Goal: Information Seeking & Learning: Understand process/instructions

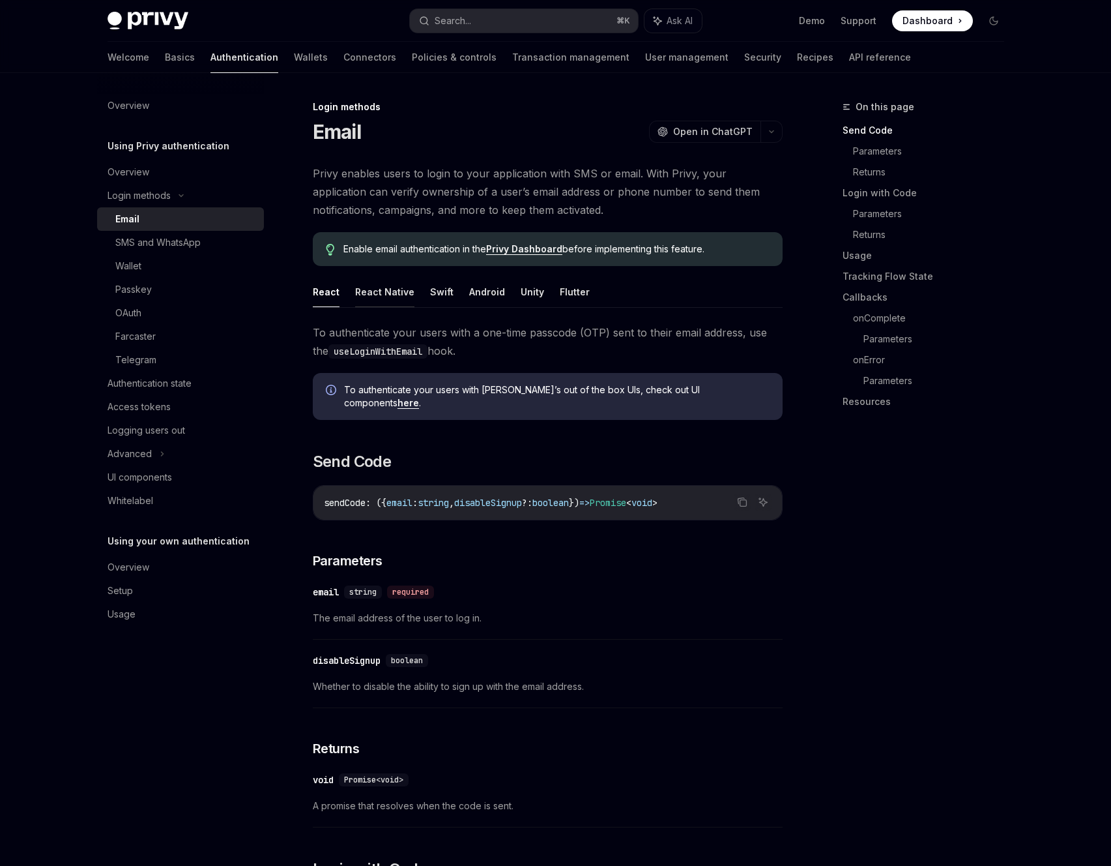
click at [394, 287] on button "React Native" at bounding box center [384, 291] width 59 height 31
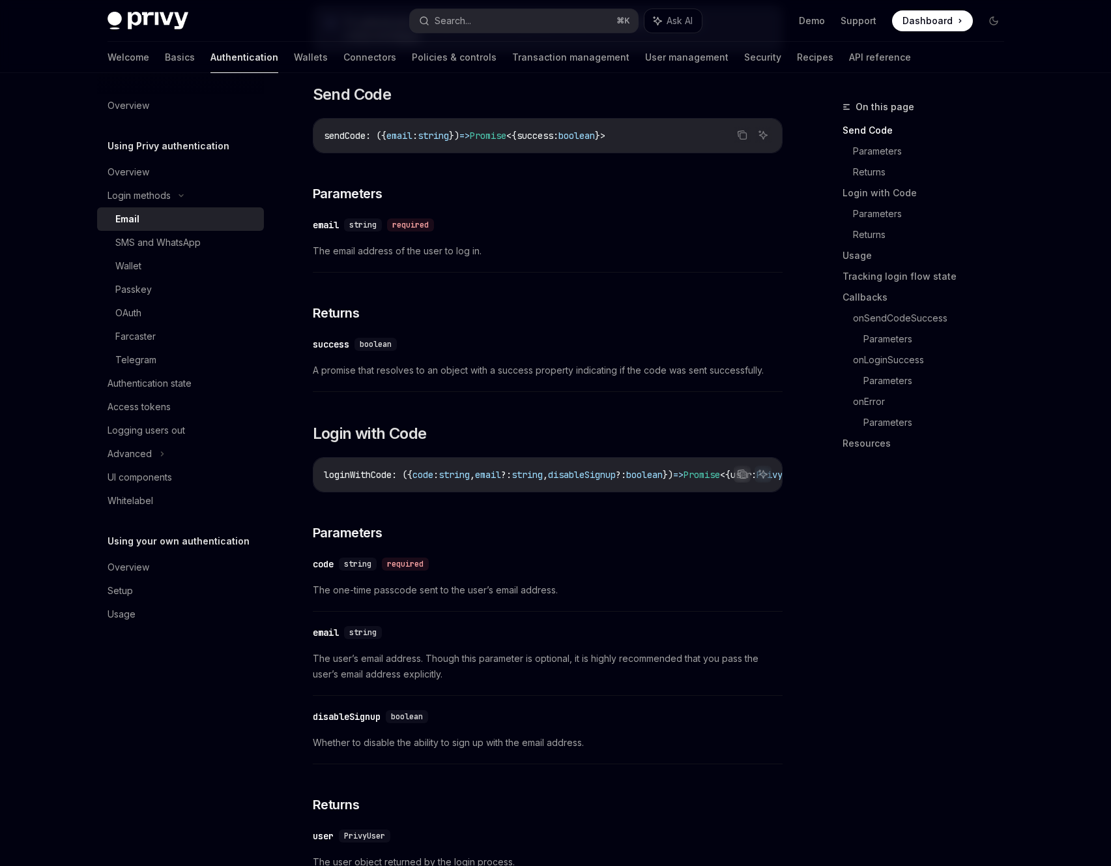
scroll to position [71, 0]
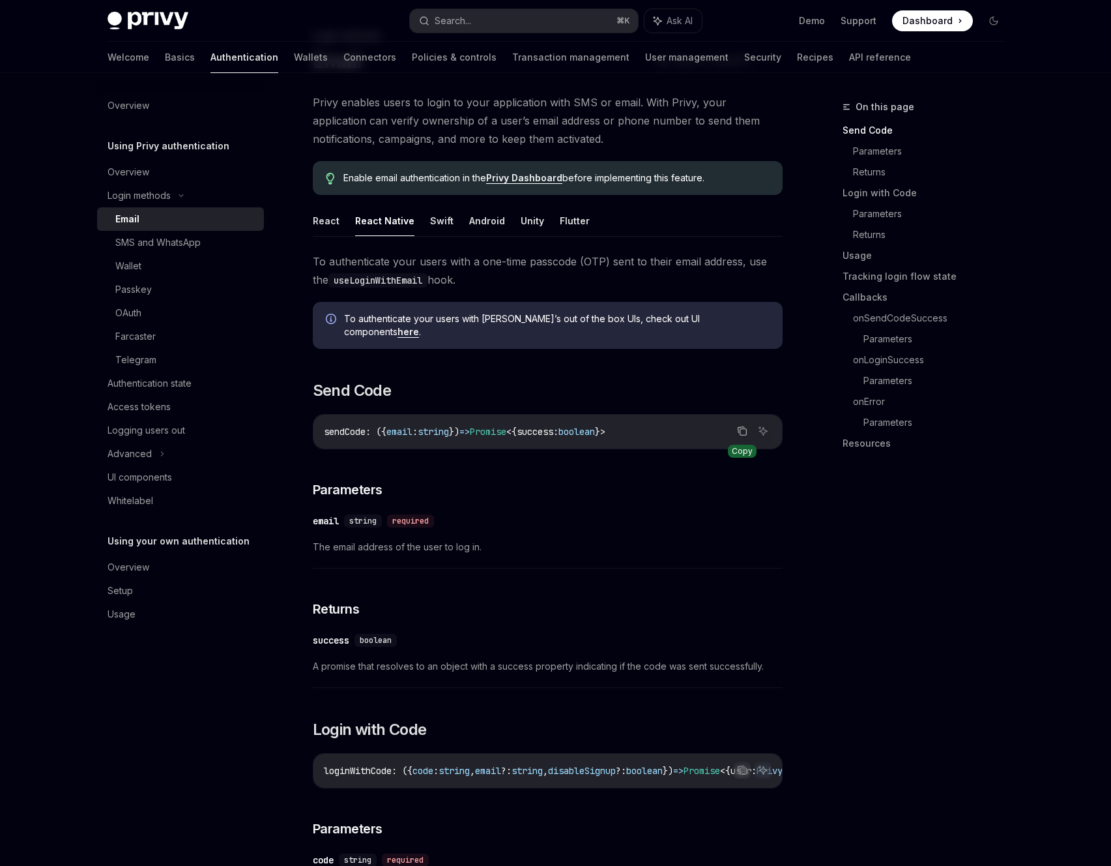
click at [739, 427] on icon "Copy the contents from the code block" at bounding box center [741, 430] width 7 height 6
click at [749, 761] on button "Copy the contents from the code block" at bounding box center [742, 769] width 17 height 17
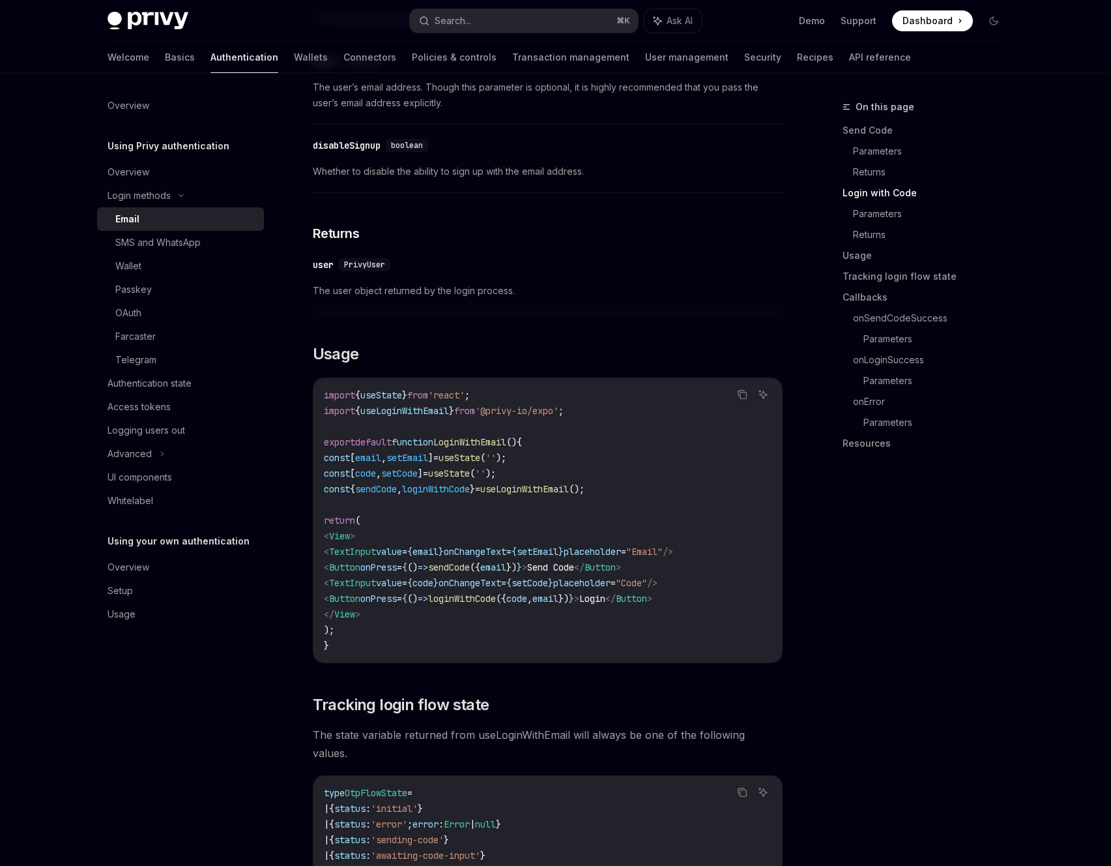
scroll to position [1138, 0]
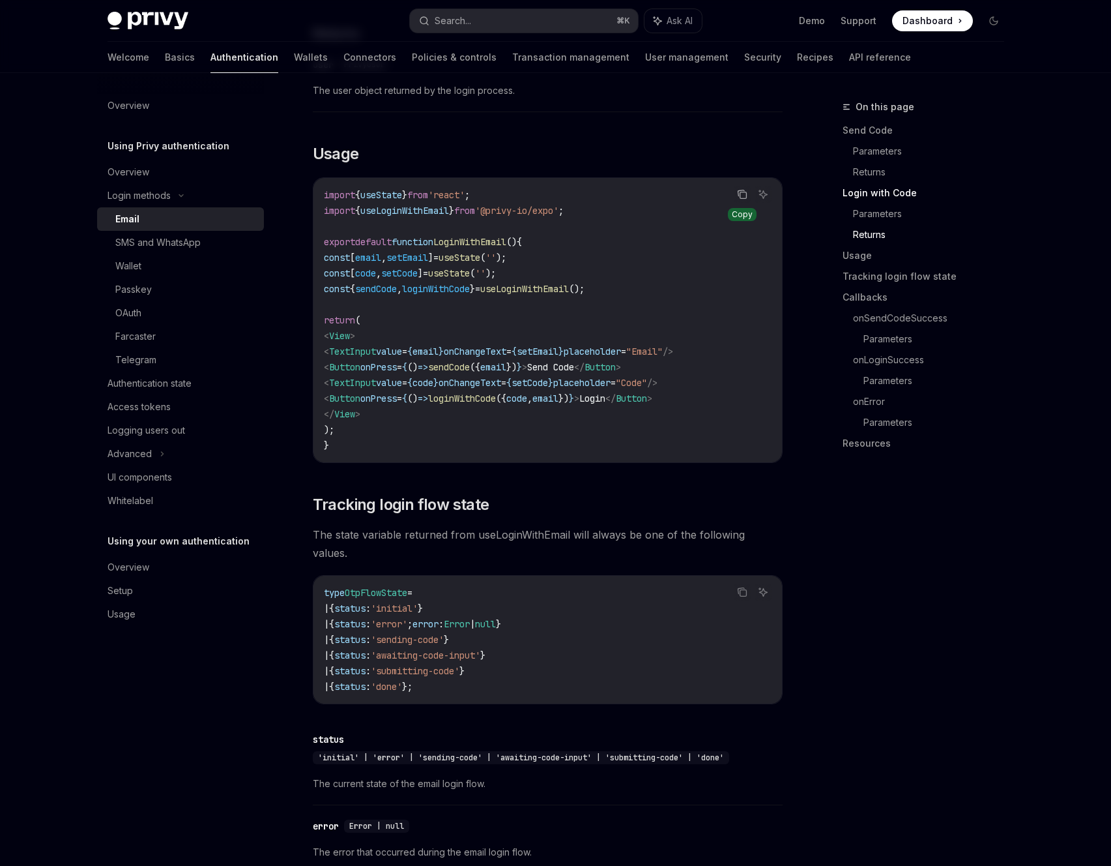
click at [739, 191] on icon "Copy the contents from the code block" at bounding box center [742, 194] width 10 height 10
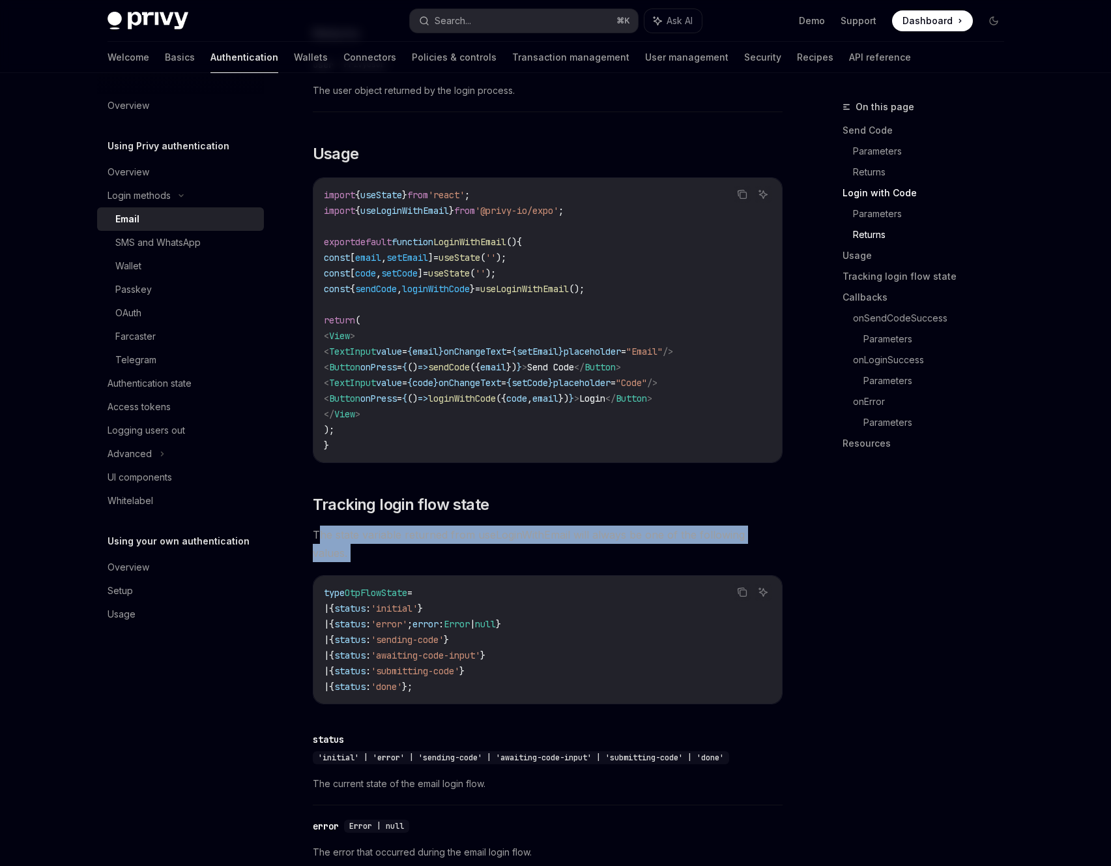
drag, startPoint x: 317, startPoint y: 530, endPoint x: 363, endPoint y: 542, distance: 47.1
click at [363, 542] on div "To authenticate your users with a one-time passcode (OTP) sent to their email a…" at bounding box center [548, 512] width 470 height 2655
click at [333, 534] on span "The state variable returned from useLoginWithEmail will always be one of the fo…" at bounding box center [548, 543] width 470 height 37
drag, startPoint x: 316, startPoint y: 530, endPoint x: 355, endPoint y: 555, distance: 45.7
click at [355, 556] on div "To authenticate your users with a one-time passcode (OTP) sent to their email a…" at bounding box center [548, 512] width 470 height 2655
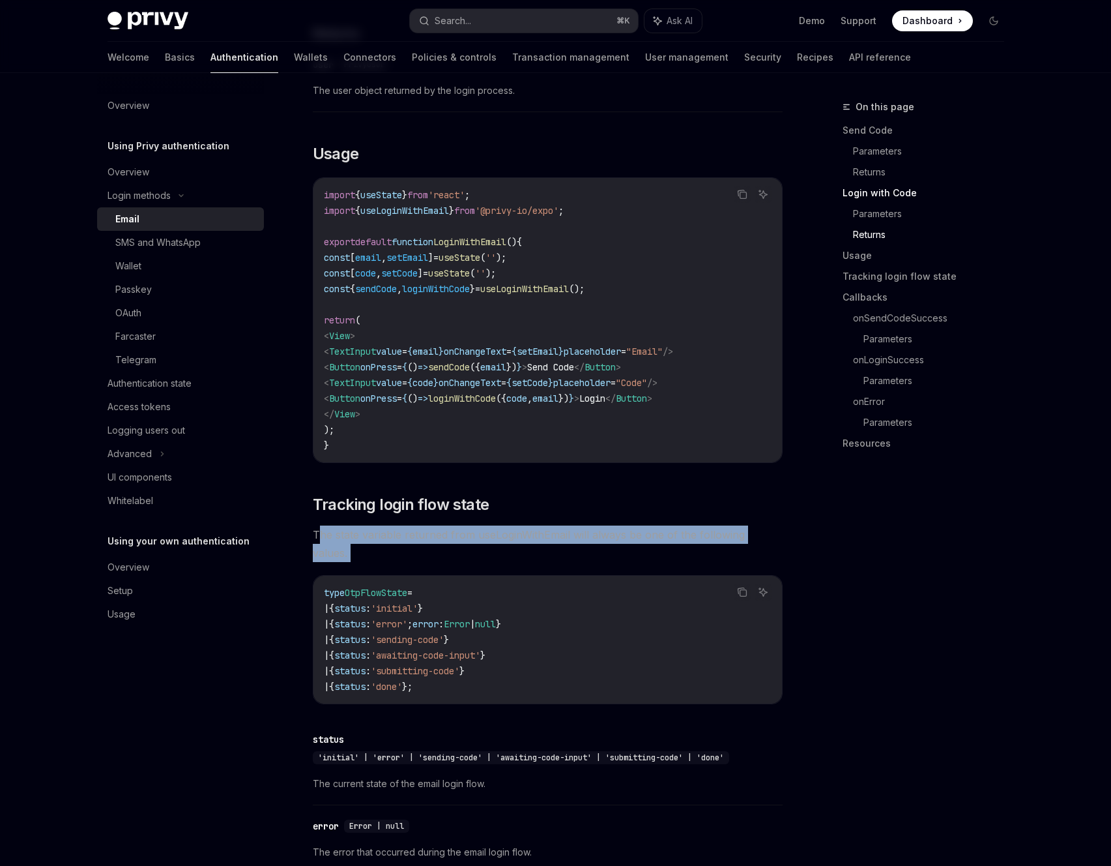
click at [342, 540] on div "To authenticate your users with a one-time passcode (OTP) sent to their email a…" at bounding box center [548, 512] width 470 height 2655
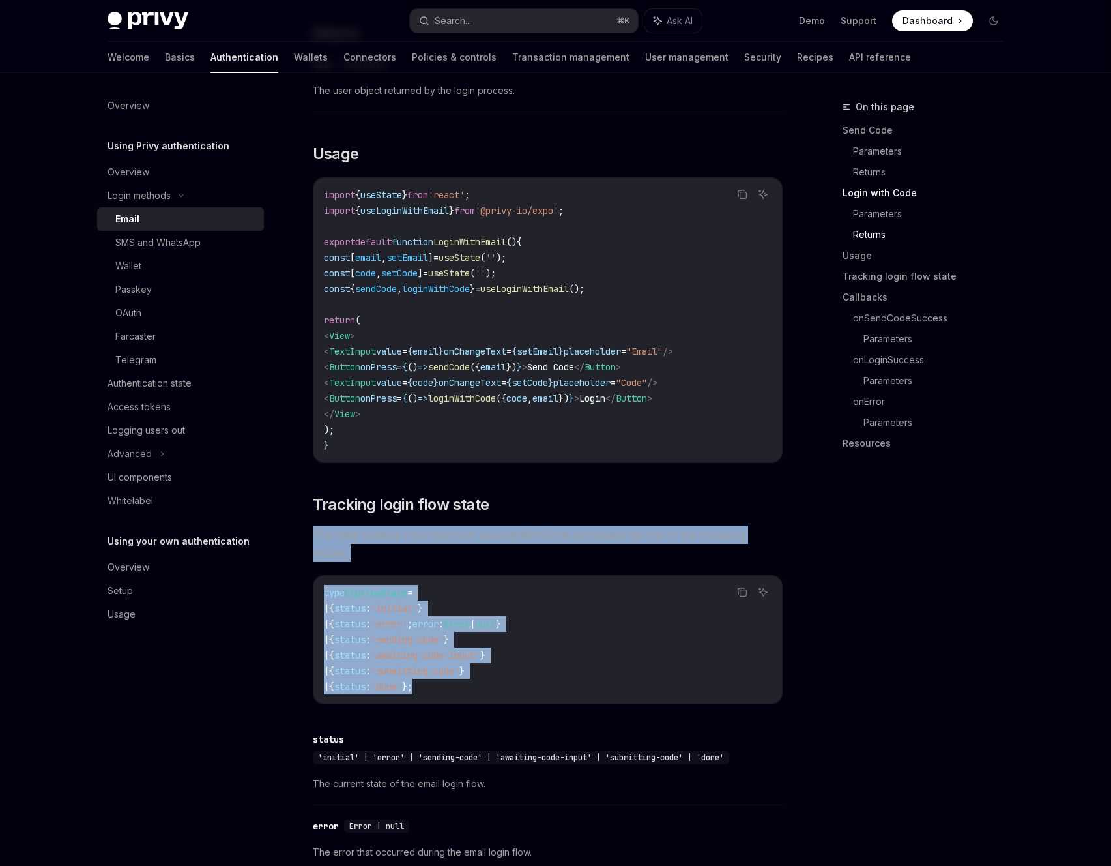
drag, startPoint x: 314, startPoint y: 530, endPoint x: 529, endPoint y: 662, distance: 252.2
click at [529, 662] on div "To authenticate your users with a one-time passcode (OTP) sent to their email a…" at bounding box center [548, 512] width 470 height 2655
copy div "The state variable returned from useLoginWithEmail will always be one of the fo…"
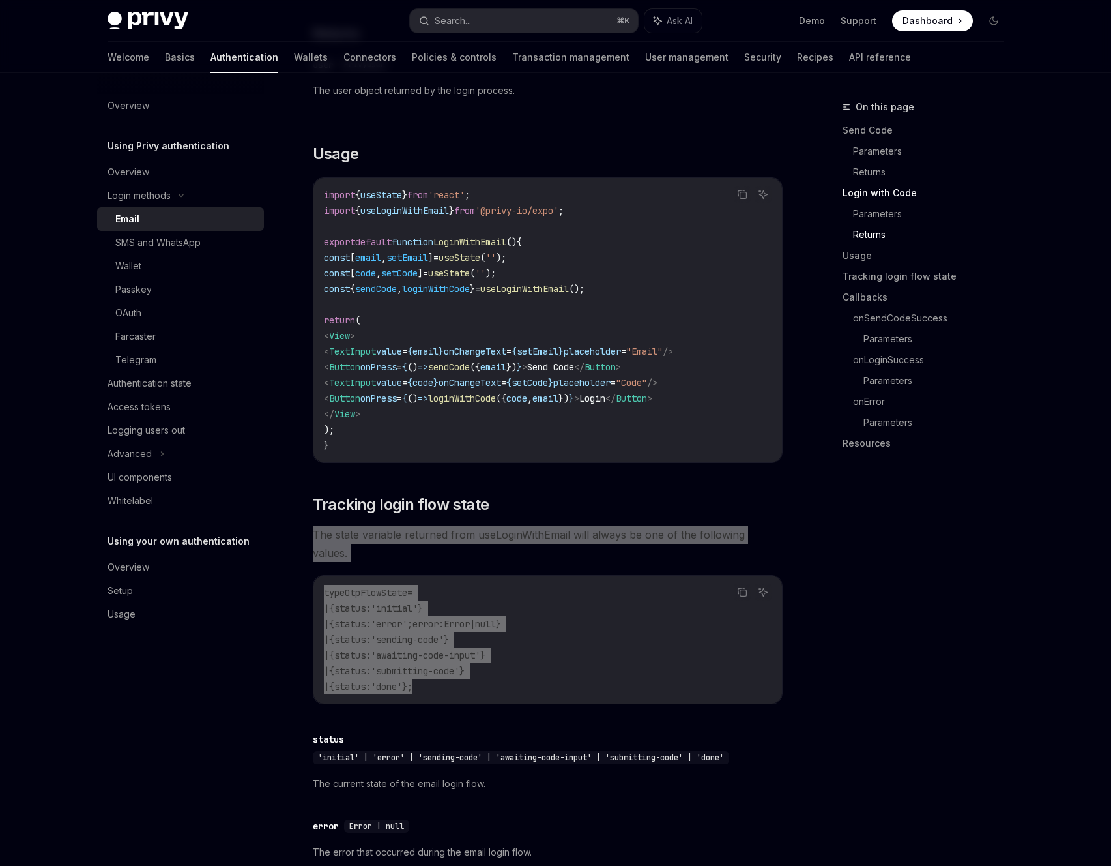
type textarea "*"
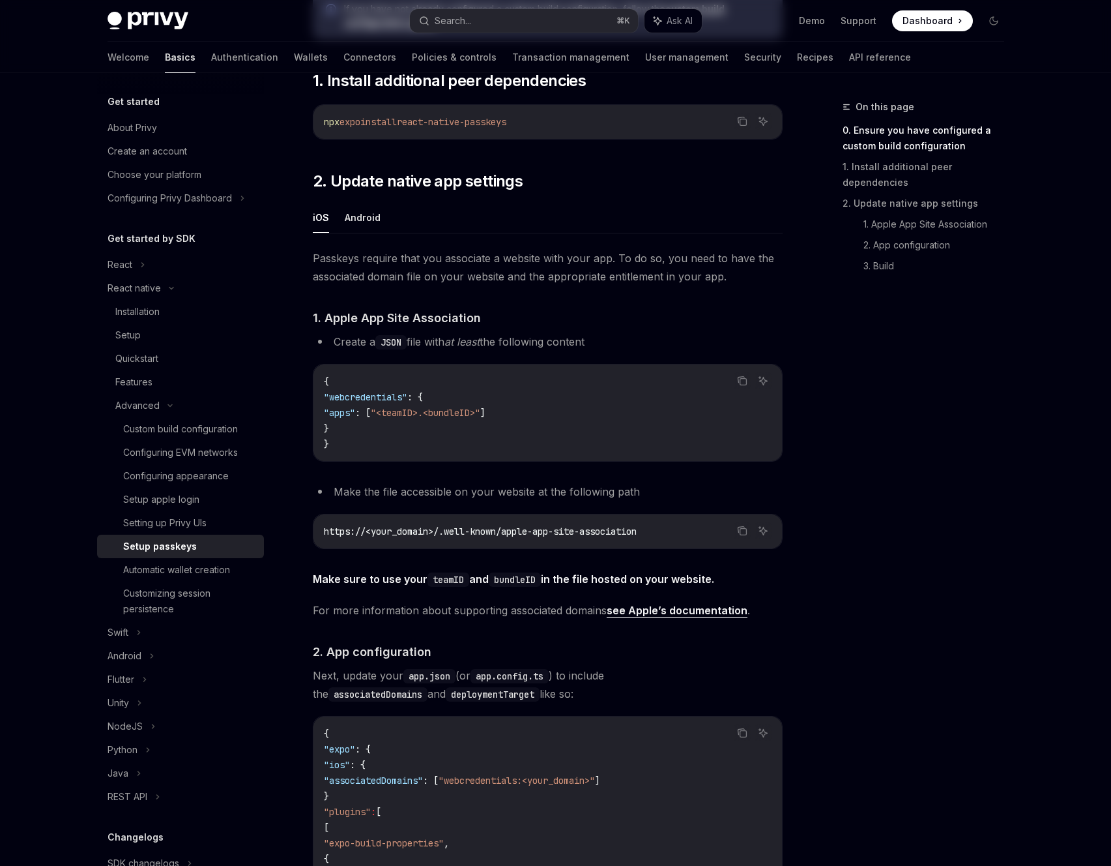
scroll to position [761, 0]
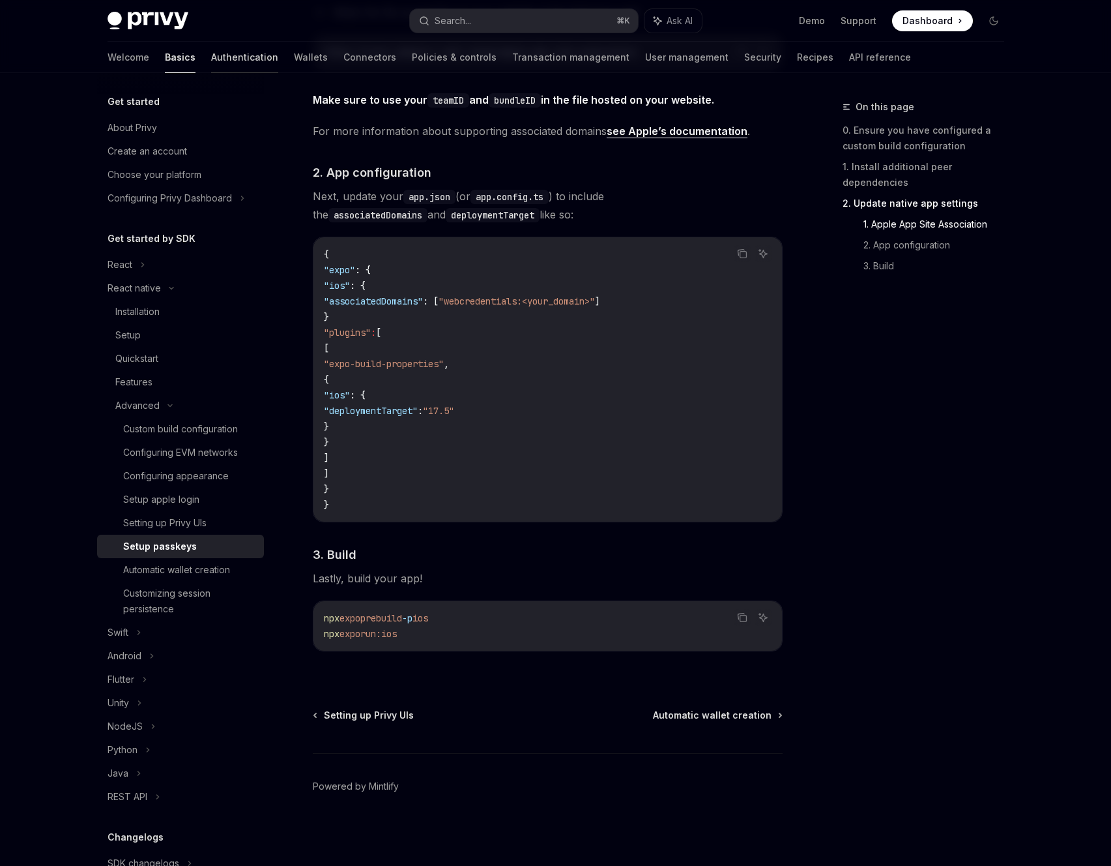
click at [211, 58] on link "Authentication" at bounding box center [244, 57] width 67 height 31
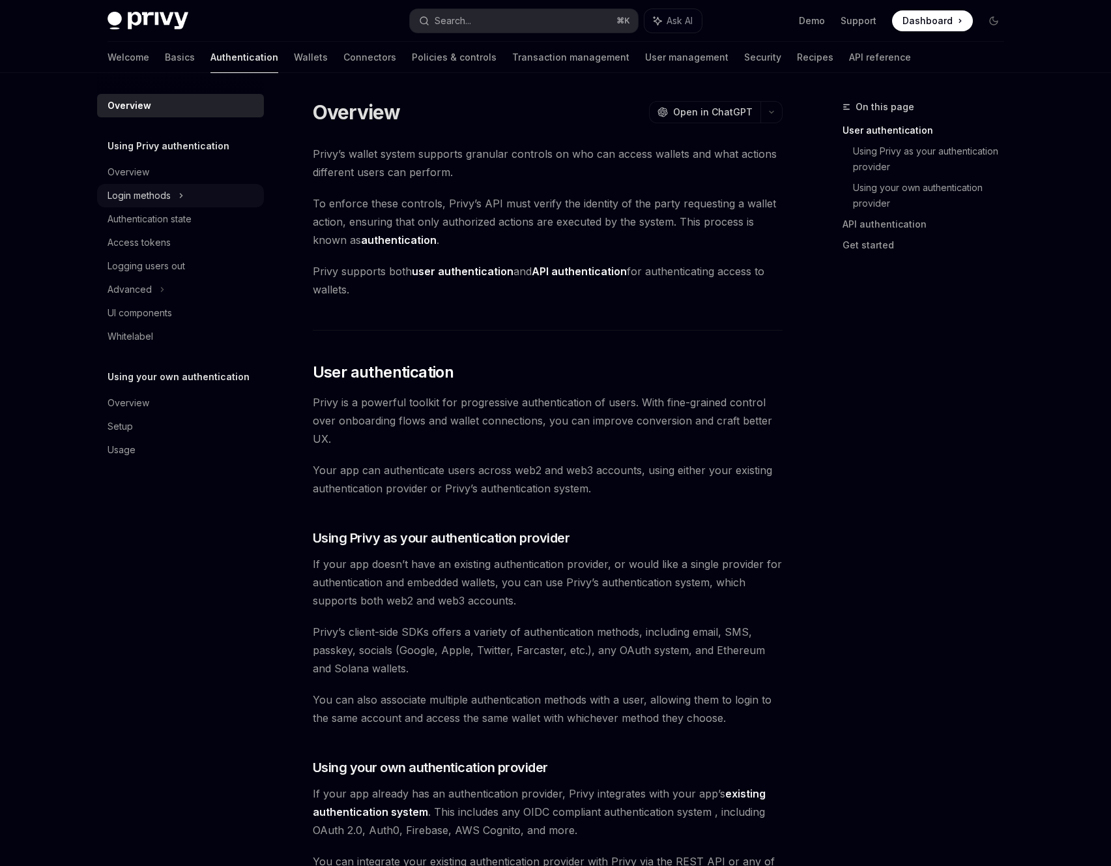
click at [183, 196] on icon at bounding box center [181, 196] width 5 height 16
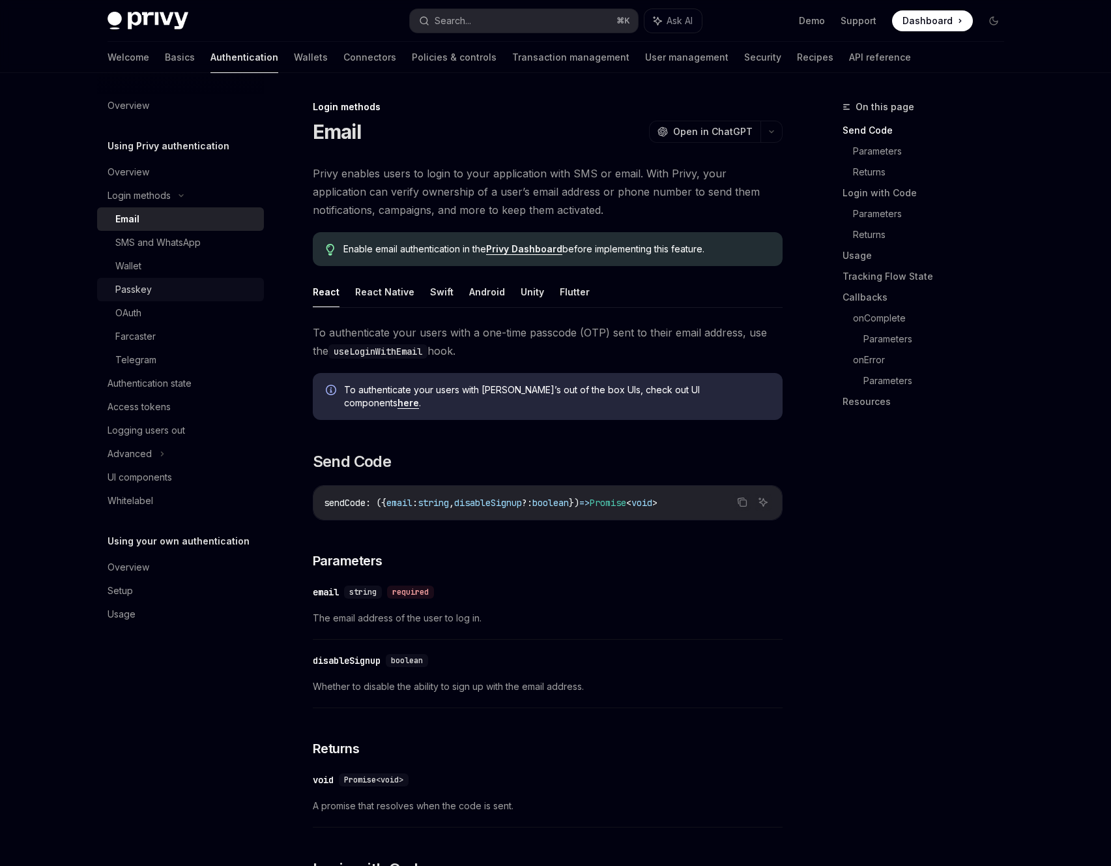
click at [196, 284] on div "Passkey" at bounding box center [185, 290] width 141 height 16
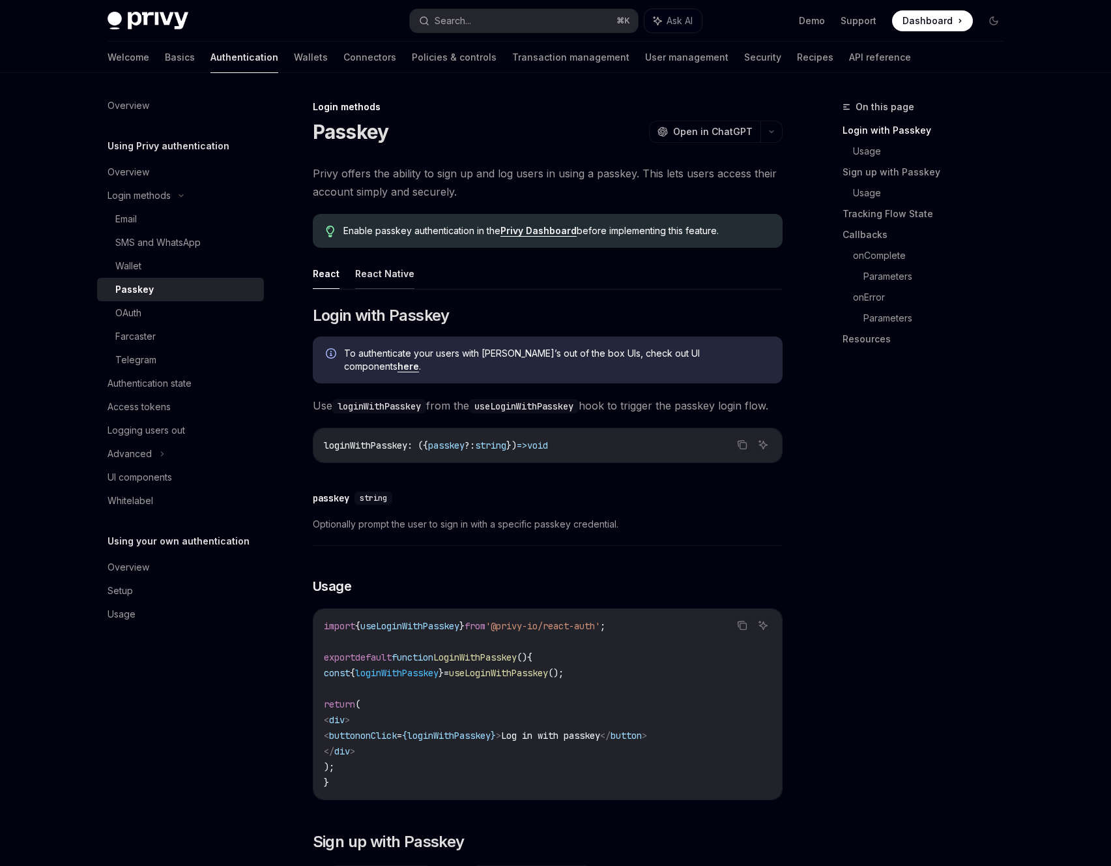
click at [387, 282] on button "React Native" at bounding box center [384, 273] width 59 height 31
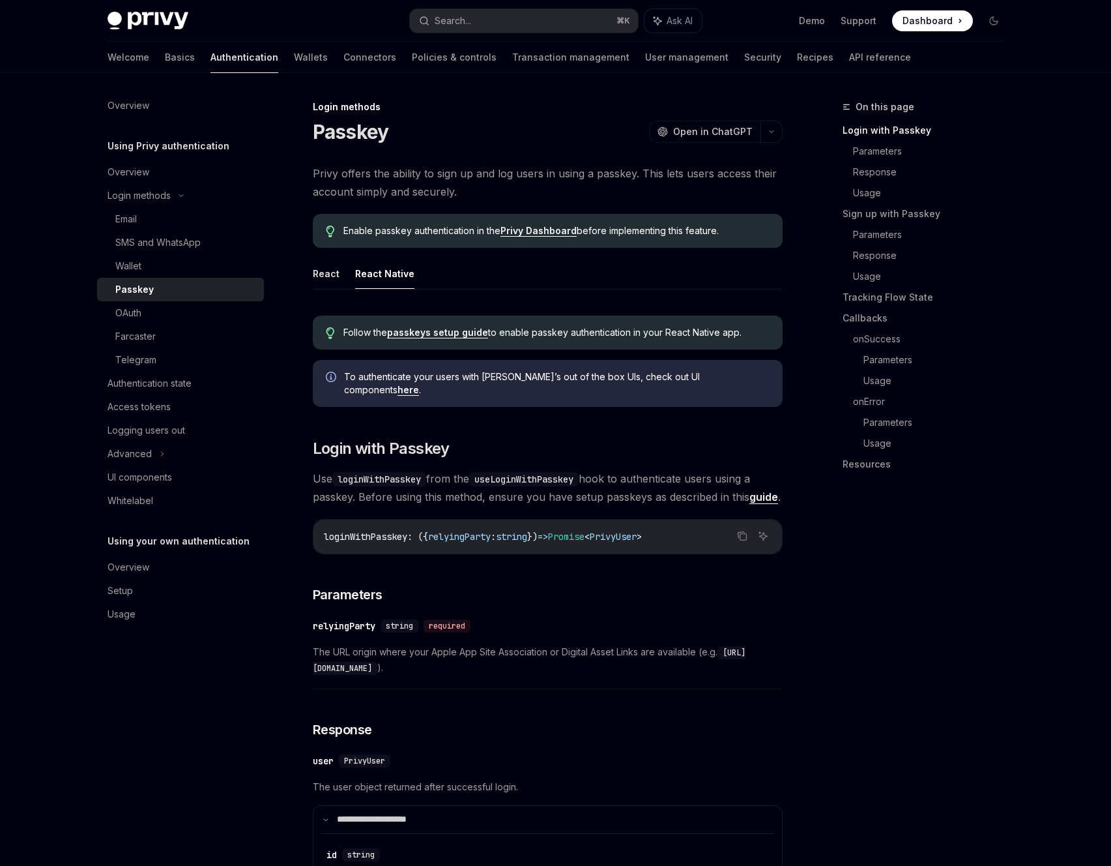
type textarea "*"
click at [746, 534] on icon "Copy the contents from the code block" at bounding box center [743, 537] width 7 height 7
click at [745, 534] on icon "Copy the contents from the code block" at bounding box center [743, 537] width 7 height 7
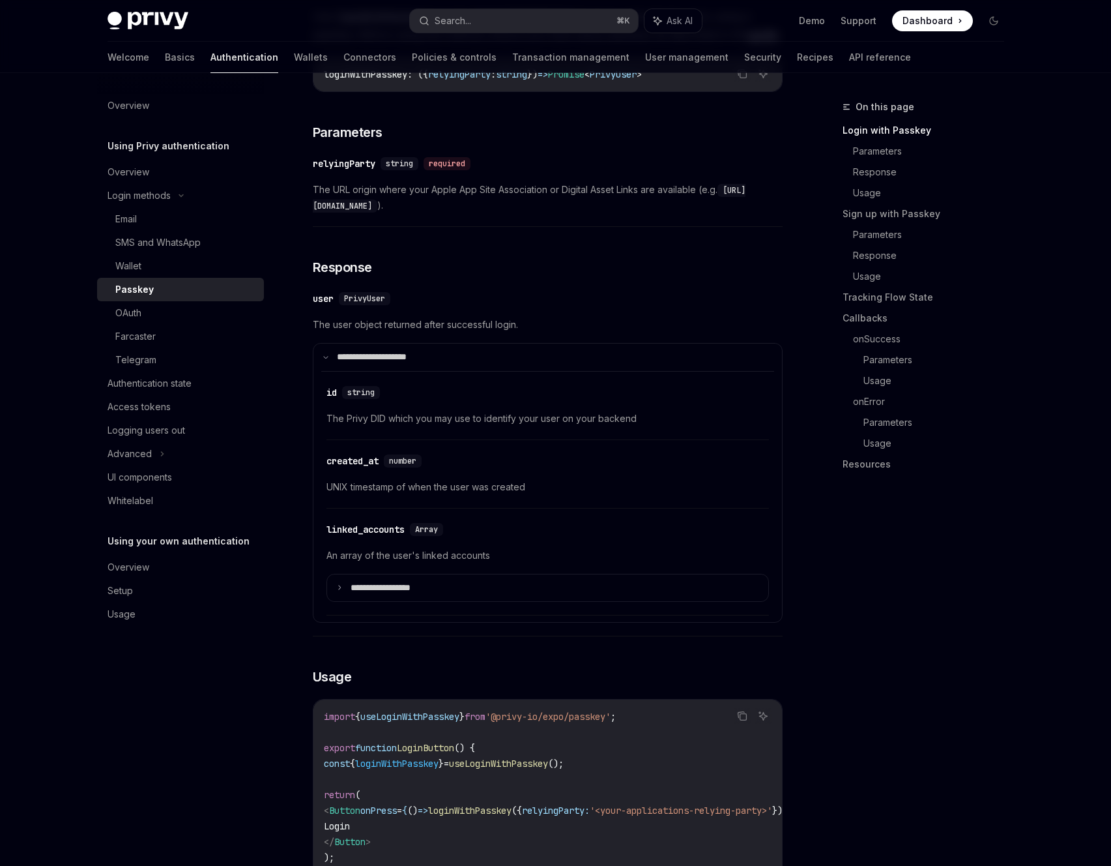
scroll to position [542, 0]
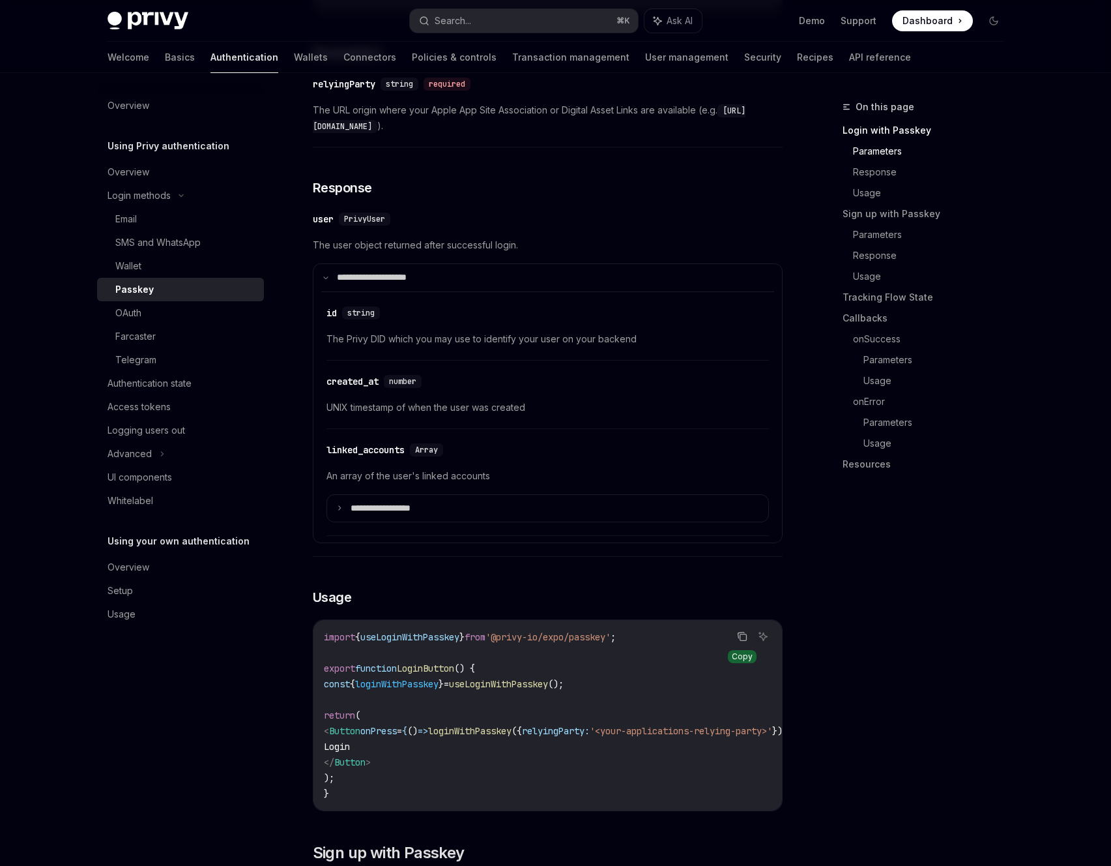
click at [740, 634] on icon "Copy the contents from the code block" at bounding box center [743, 637] width 7 height 7
click at [740, 628] on button "Copy the contents from the code block" at bounding box center [742, 636] width 17 height 17
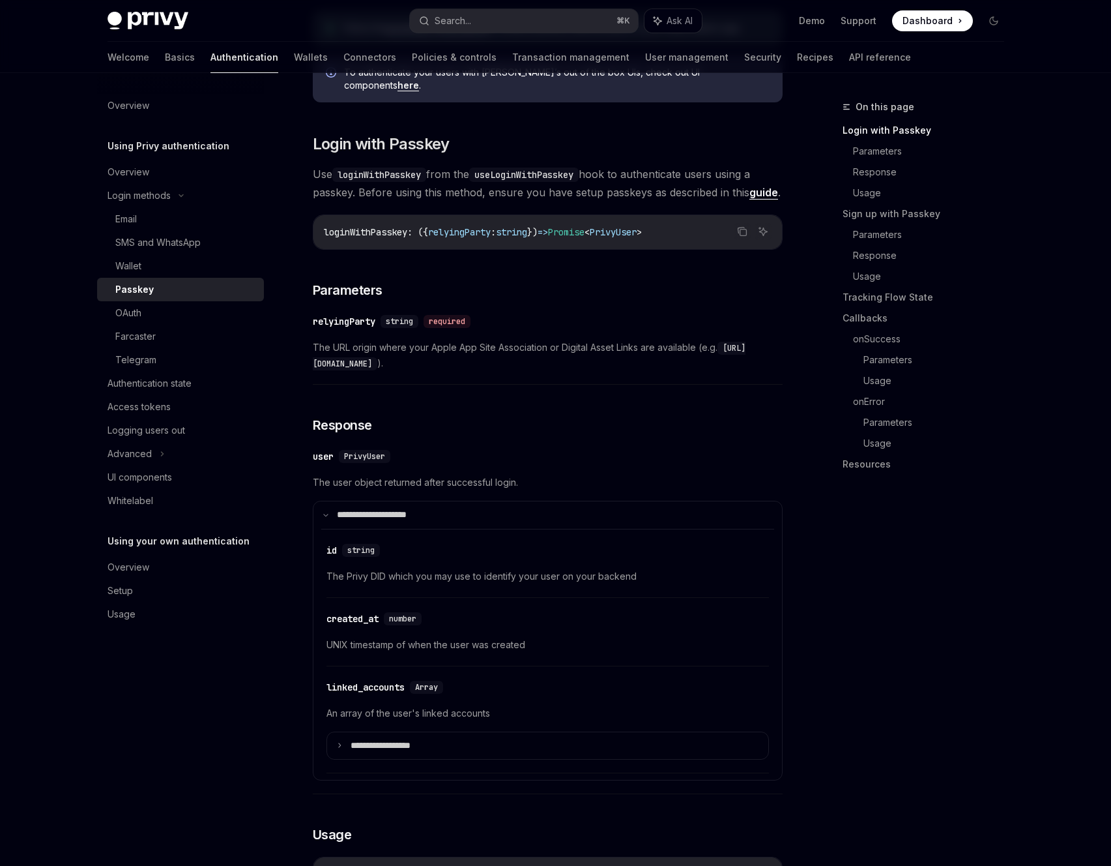
scroll to position [292, 0]
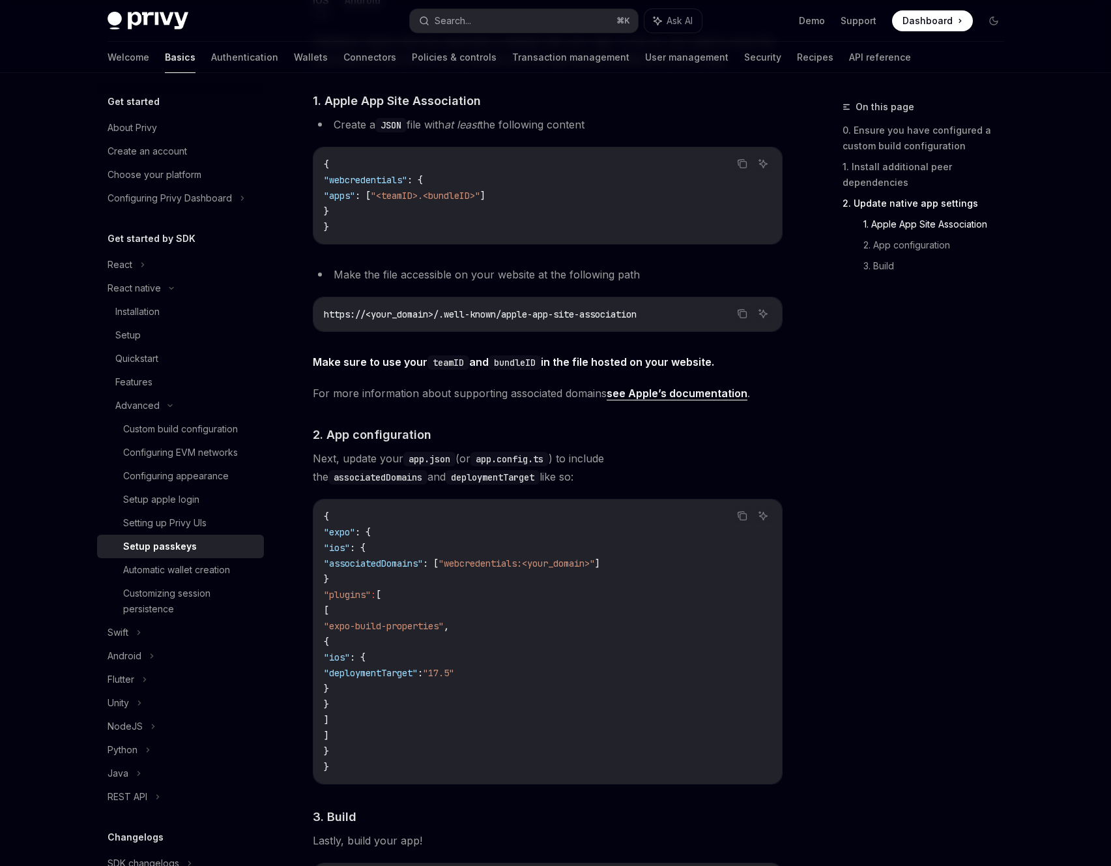
scroll to position [497, 0]
type textarea "*"
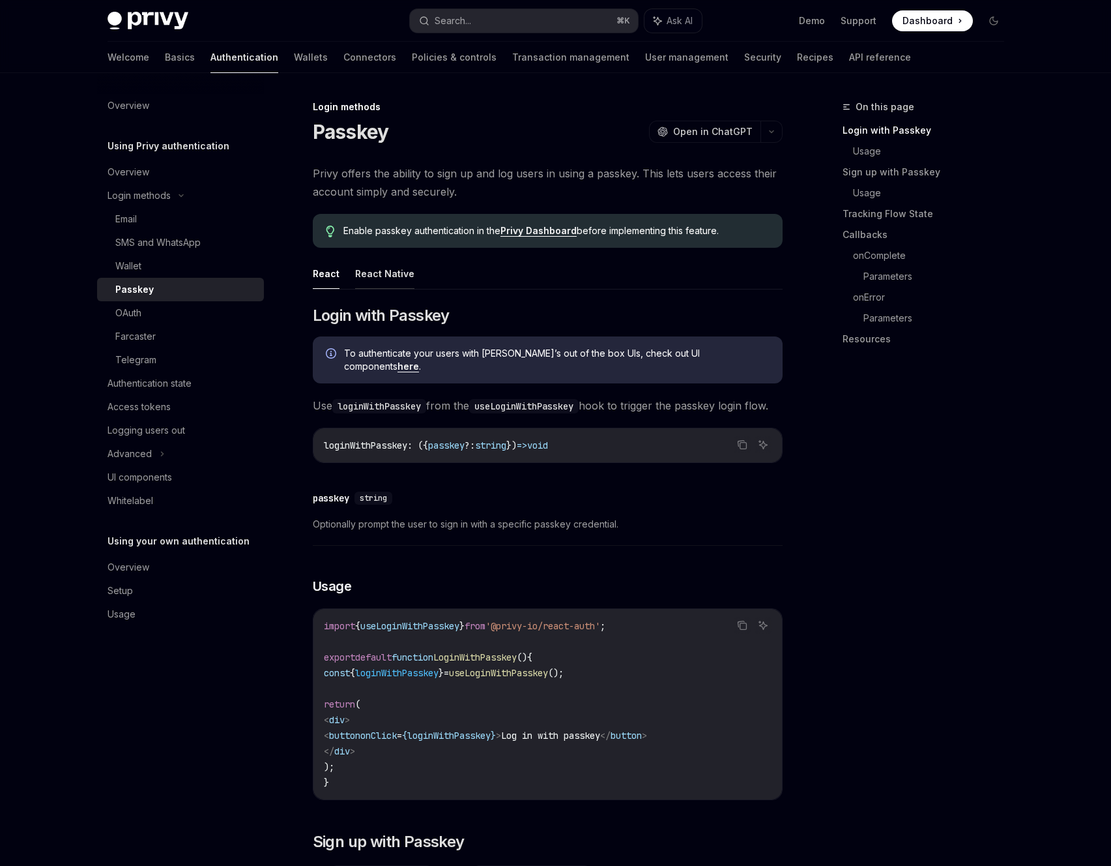
click at [387, 272] on button "React Native" at bounding box center [384, 273] width 59 height 31
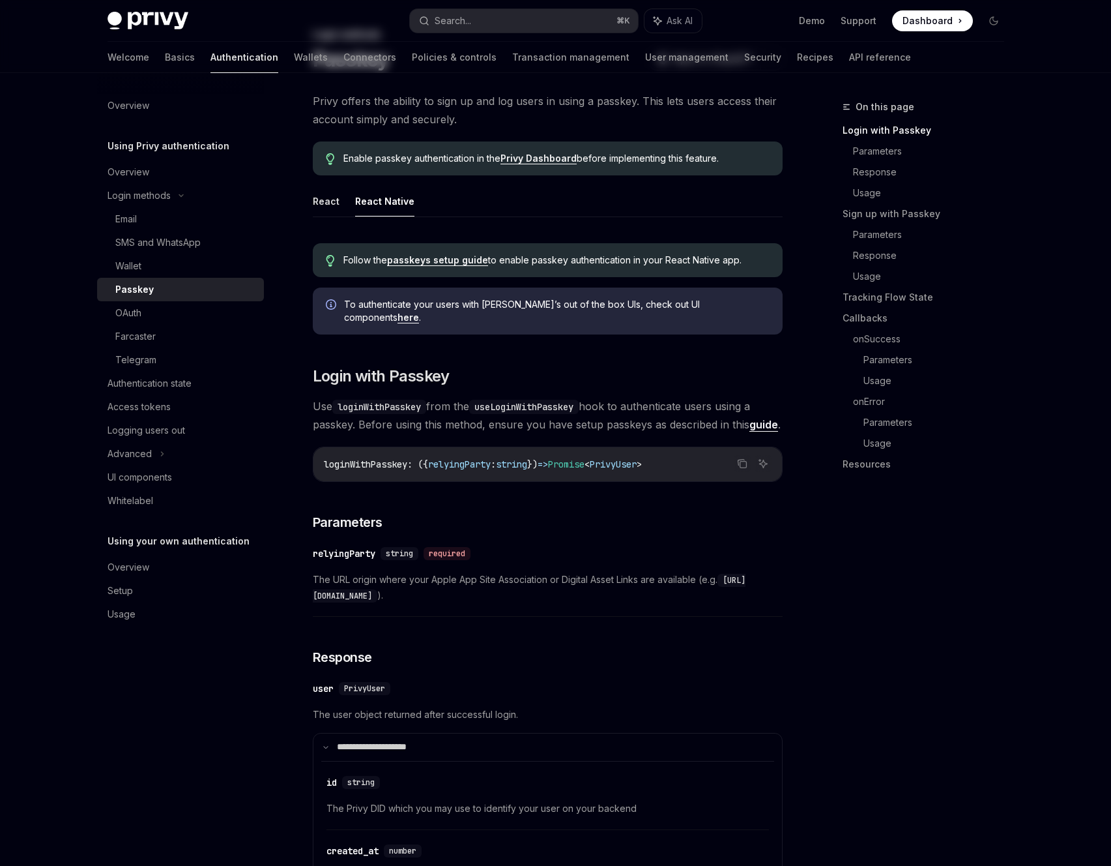
scroll to position [101, 0]
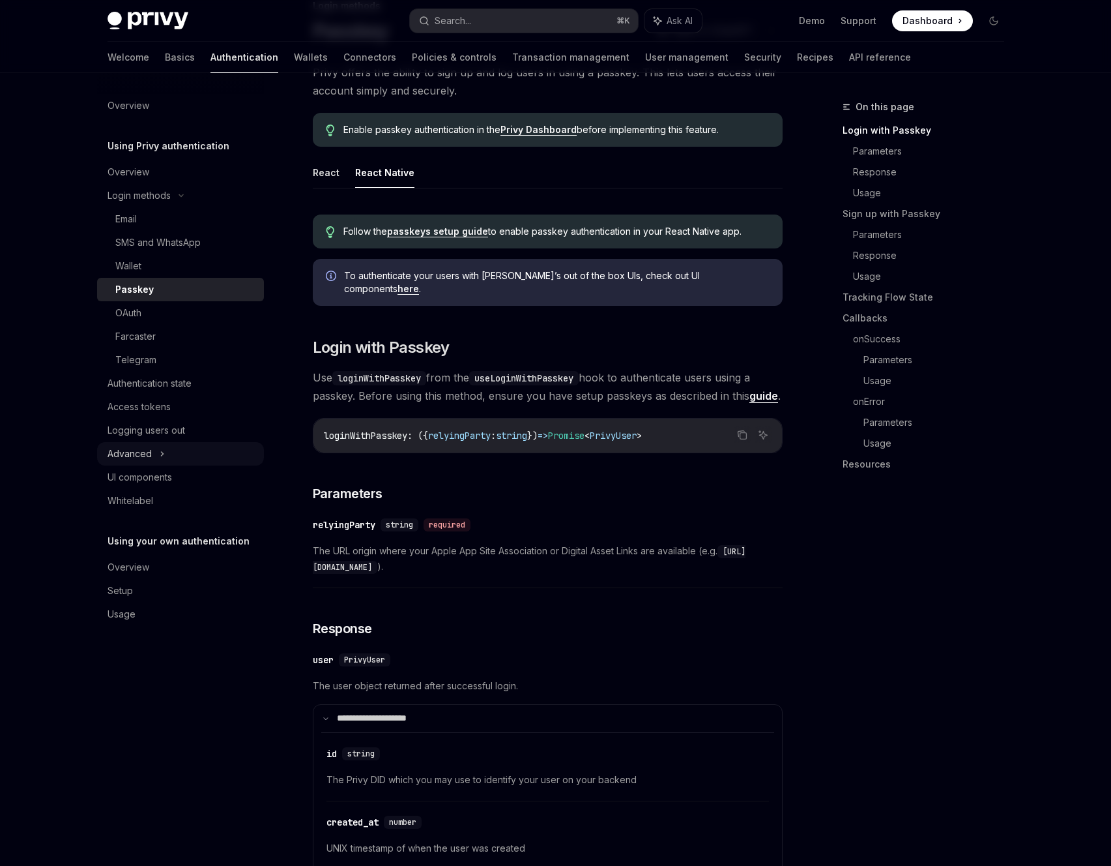
click at [172, 450] on div "Advanced" at bounding box center [180, 453] width 167 height 23
click at [173, 484] on div "MFA" at bounding box center [180, 476] width 167 height 23
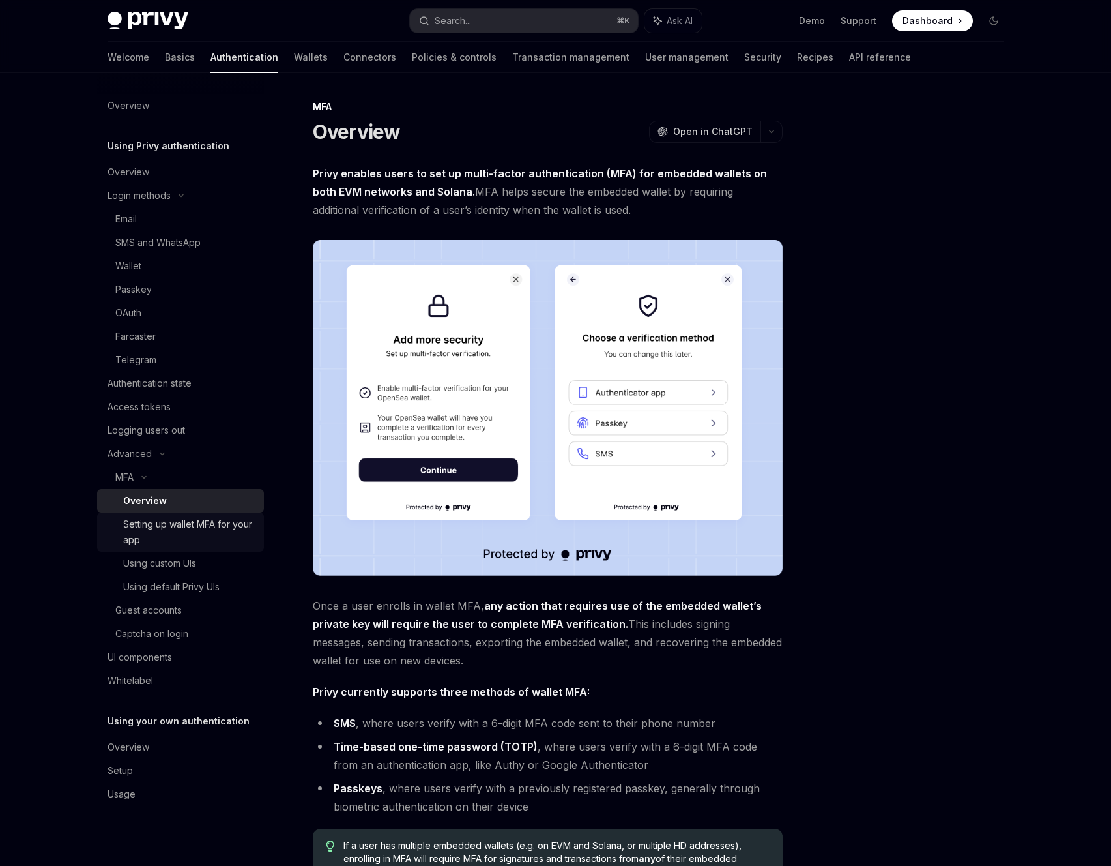
click at [218, 530] on div "Setting up wallet MFA for your app" at bounding box center [189, 531] width 133 height 31
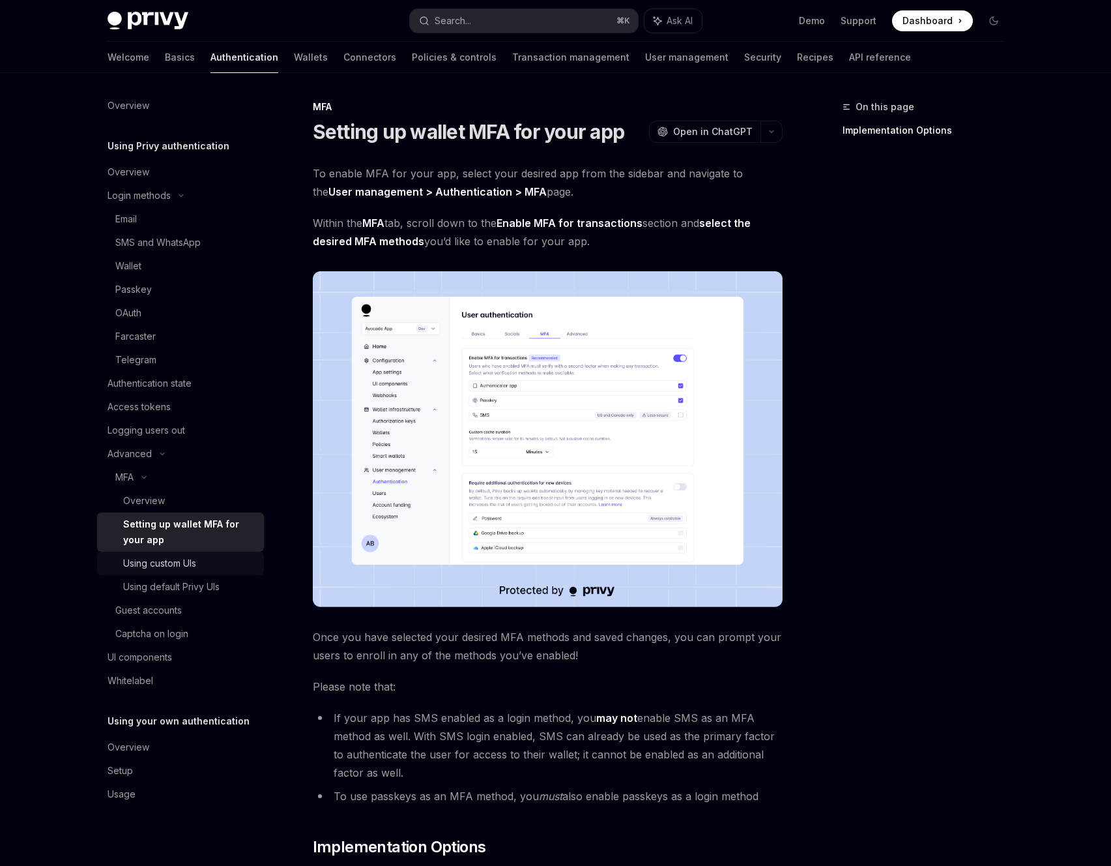
click at [206, 563] on div "Using custom UIs" at bounding box center [189, 563] width 133 height 16
type textarea "*"
